Goal: Task Accomplishment & Management: Use online tool/utility

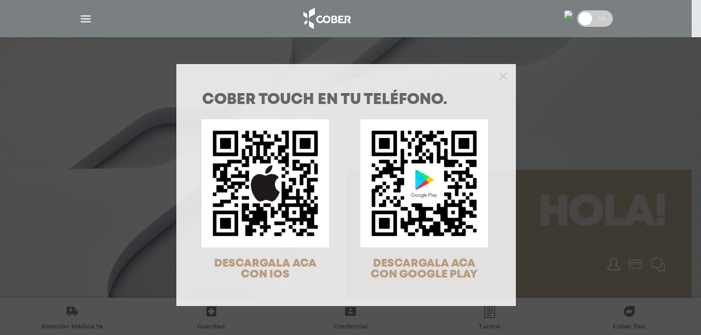
click at [87, 15] on div "COBER TOUCH en tu teléfono. DESCARGALA ACA CON IOS DESCARGALA ACA CON GOOGLE PL…" at bounding box center [350, 167] width 701 height 335
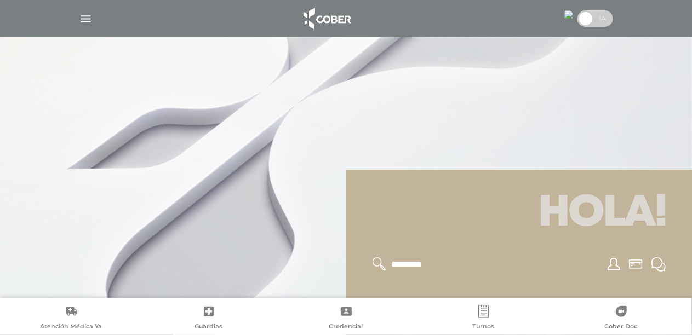
click at [87, 16] on img "button" at bounding box center [86, 19] width 14 height 14
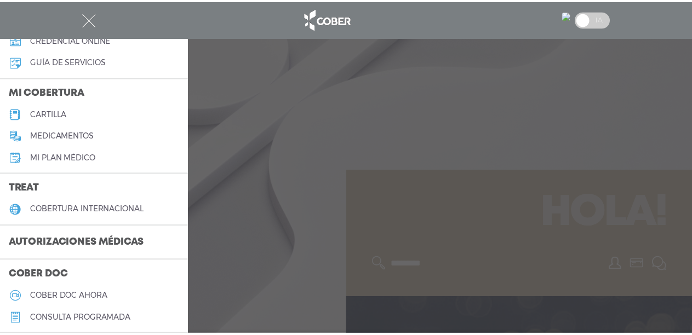
scroll to position [110, 0]
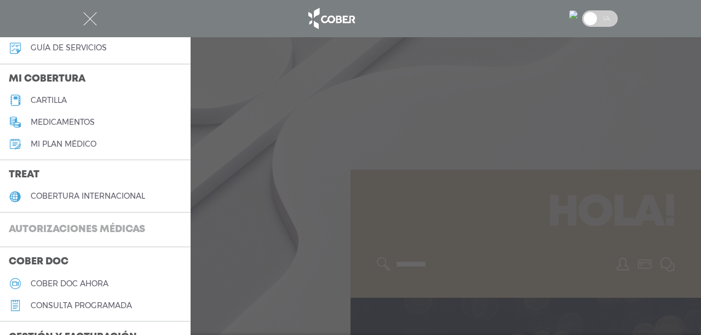
click at [64, 228] on h3 "Autorizaciones médicas" at bounding box center [77, 230] width 154 height 21
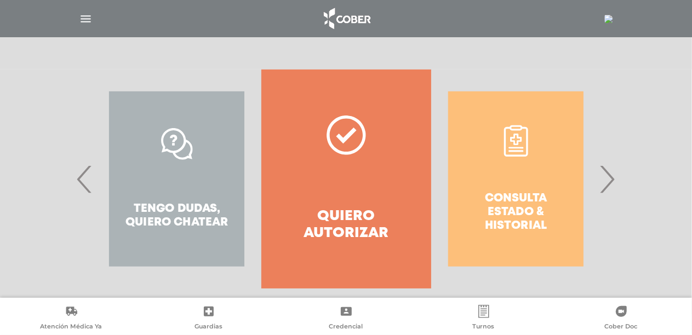
scroll to position [215, 0]
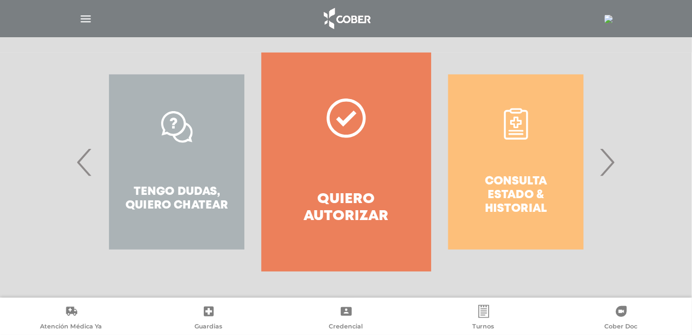
click at [611, 168] on span "›" at bounding box center [607, 162] width 21 height 59
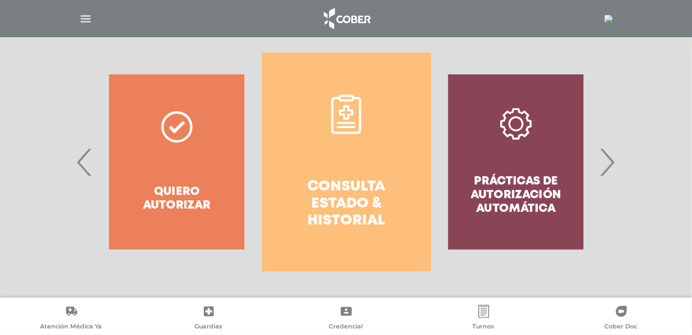
click at [343, 111] on icon at bounding box center [346, 112] width 14 height 14
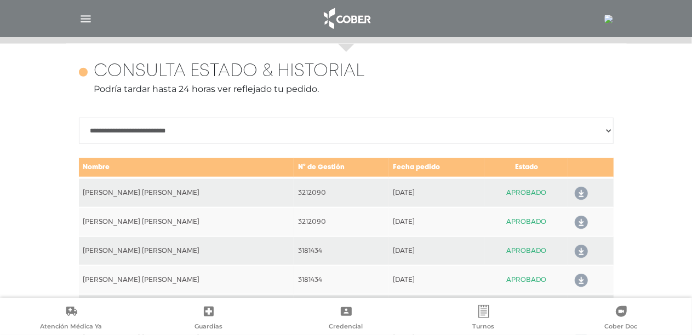
scroll to position [487, 0]
